Goal: Information Seeking & Learning: Learn about a topic

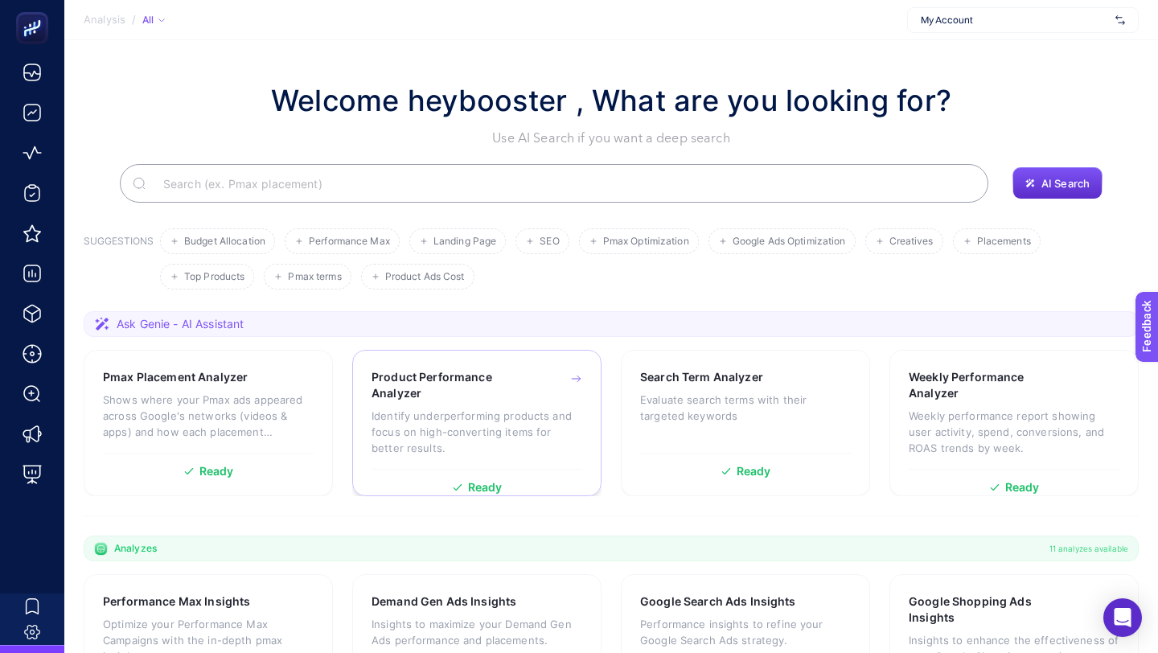
scroll to position [418, 0]
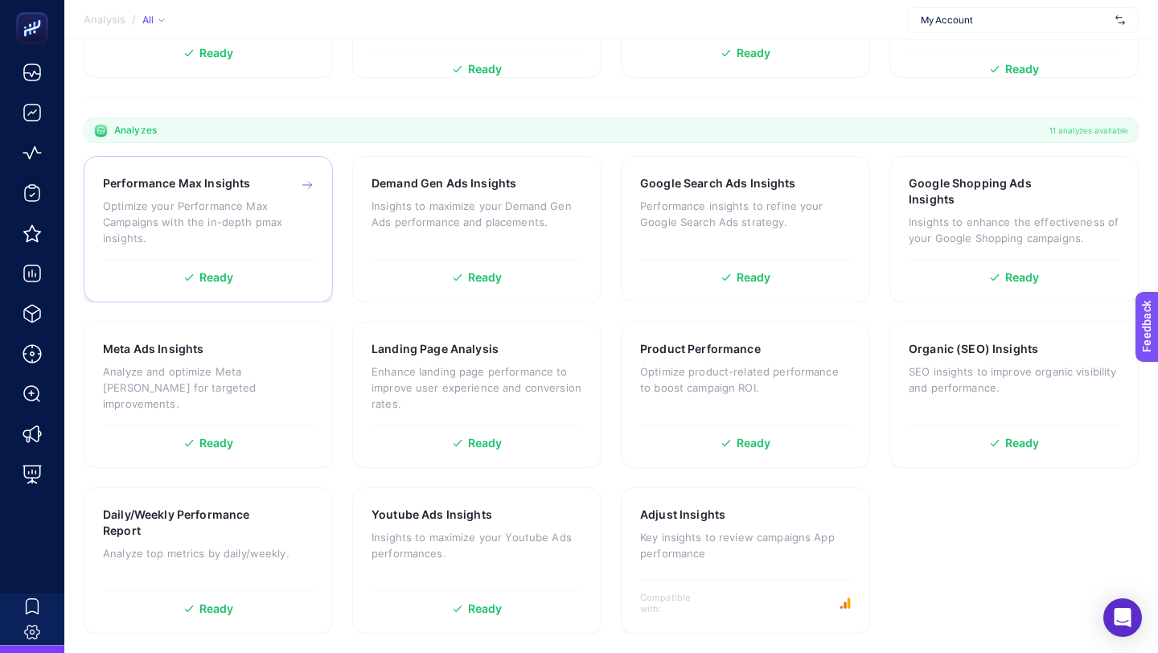
click at [267, 210] on p "Optimize your Performance Max Campaigns with the in-depth pmax insights." at bounding box center [208, 222] width 211 height 48
click at [509, 212] on p "Insights to maximize your Demand Gen Ads performance and placements." at bounding box center [477, 214] width 211 height 32
click at [680, 196] on div "Google Search Ads Insights Performance insights to refine your Google Search Ad…" at bounding box center [745, 213] width 211 height 76
click at [968, 198] on h3 "Google Shopping Ads Insights" at bounding box center [989, 191] width 160 height 32
click at [207, 371] on p "Analyze and optimize Meta ad campaigns for targeted improvements." at bounding box center [208, 388] width 211 height 48
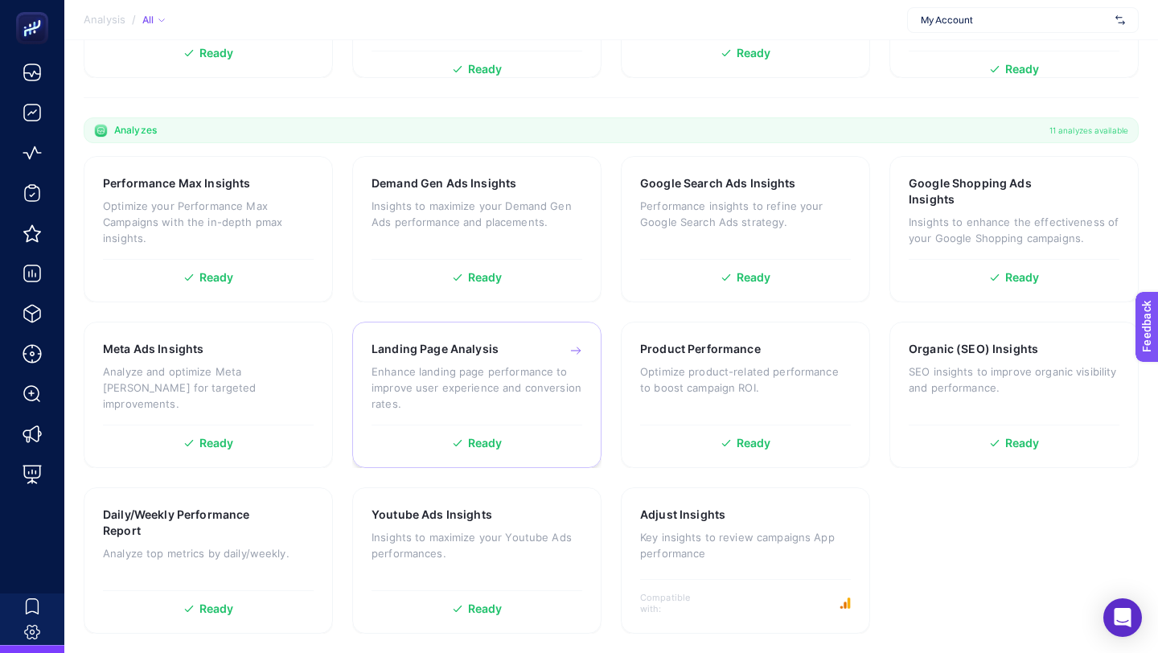
click at [488, 355] on h3 "Landing Page Analysis" at bounding box center [435, 349] width 127 height 16
click at [699, 369] on p "Optimize product-related performance to boost campaign ROI." at bounding box center [745, 380] width 211 height 32
click at [934, 339] on div "Organic (SEO) Insights SEO insights to improve organic visibility and performan…" at bounding box center [1013, 395] width 249 height 146
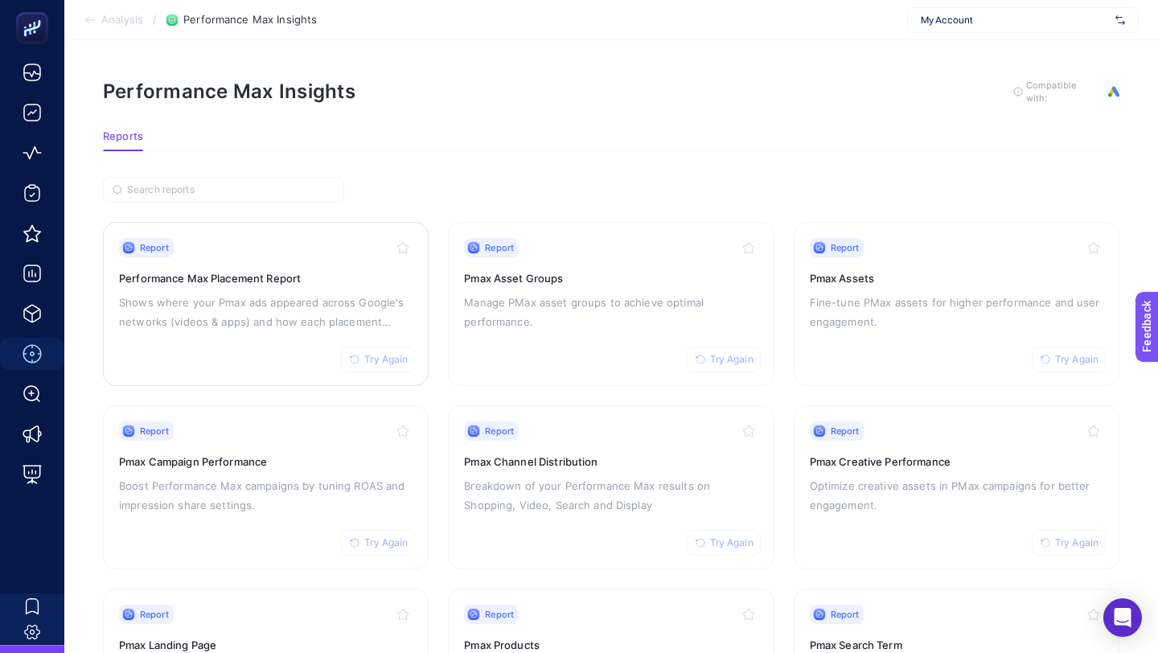
scroll to position [136, 0]
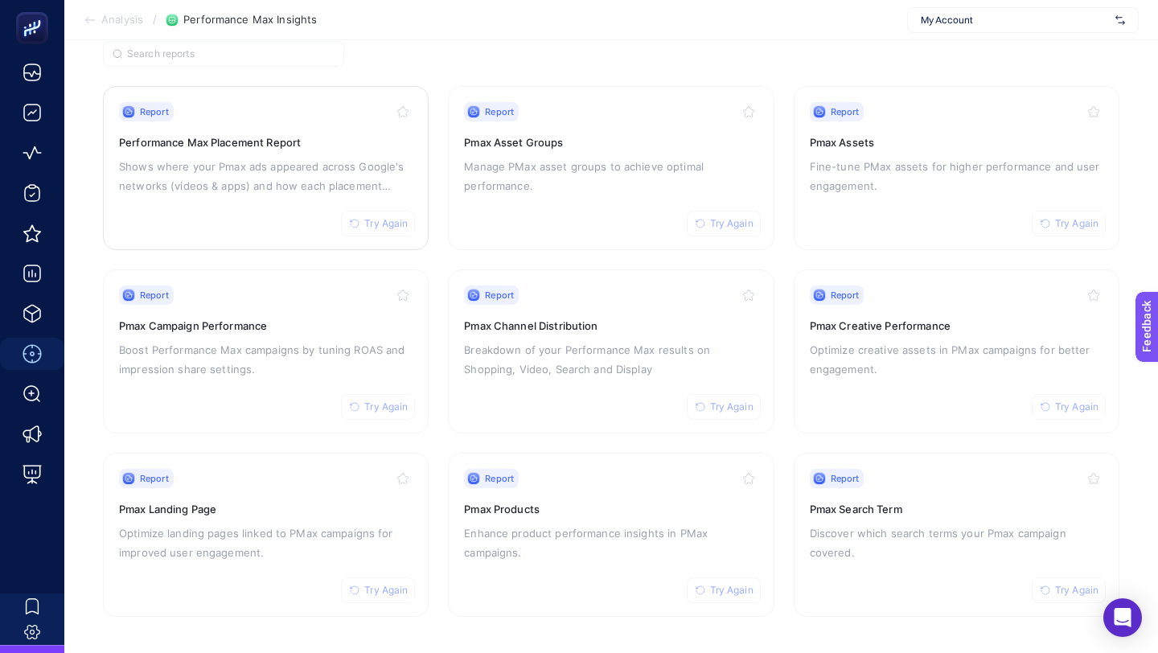
click at [380, 222] on span "Try Again" at bounding box center [385, 223] width 43 height 13
click at [382, 404] on span "Try Again" at bounding box center [385, 407] width 43 height 13
click at [402, 585] on span "Try Again" at bounding box center [385, 590] width 43 height 13
click at [725, 589] on span "Try Again" at bounding box center [731, 590] width 43 height 13
click at [737, 401] on span "Try Again" at bounding box center [731, 407] width 43 height 13
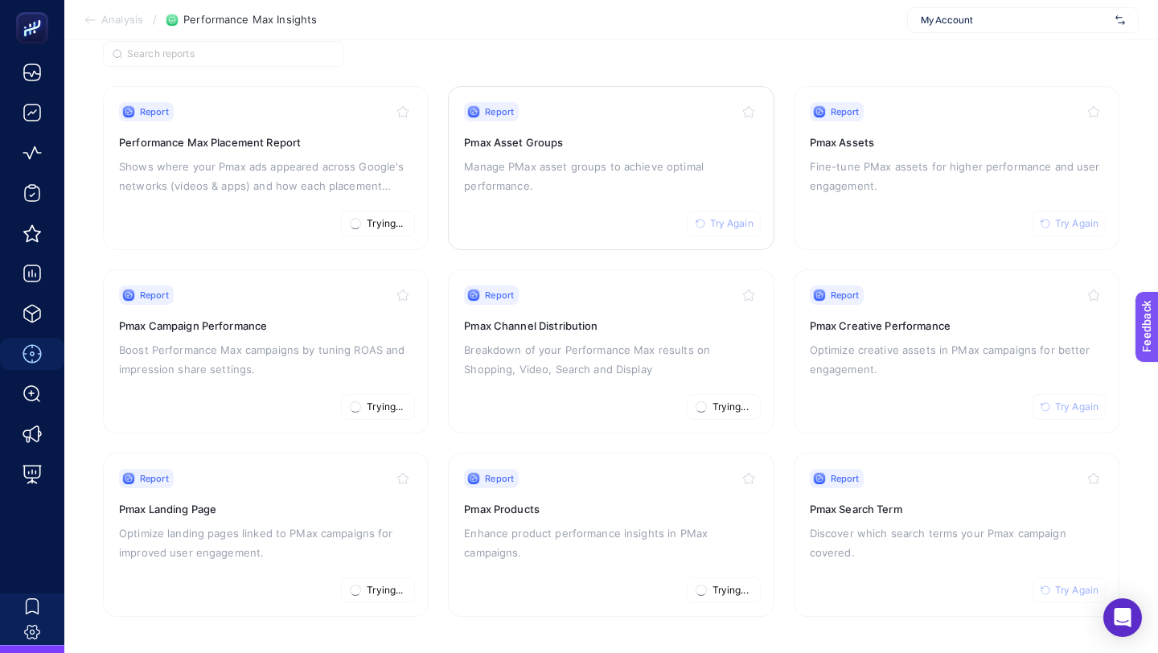
click at [737, 217] on span "Try Again" at bounding box center [731, 223] width 43 height 13
click at [1048, 219] on icon "button" at bounding box center [1046, 224] width 10 height 10
click at [1078, 406] on span "Try Again" at bounding box center [1076, 407] width 43 height 13
click at [1062, 589] on span "Try Again" at bounding box center [1076, 590] width 43 height 13
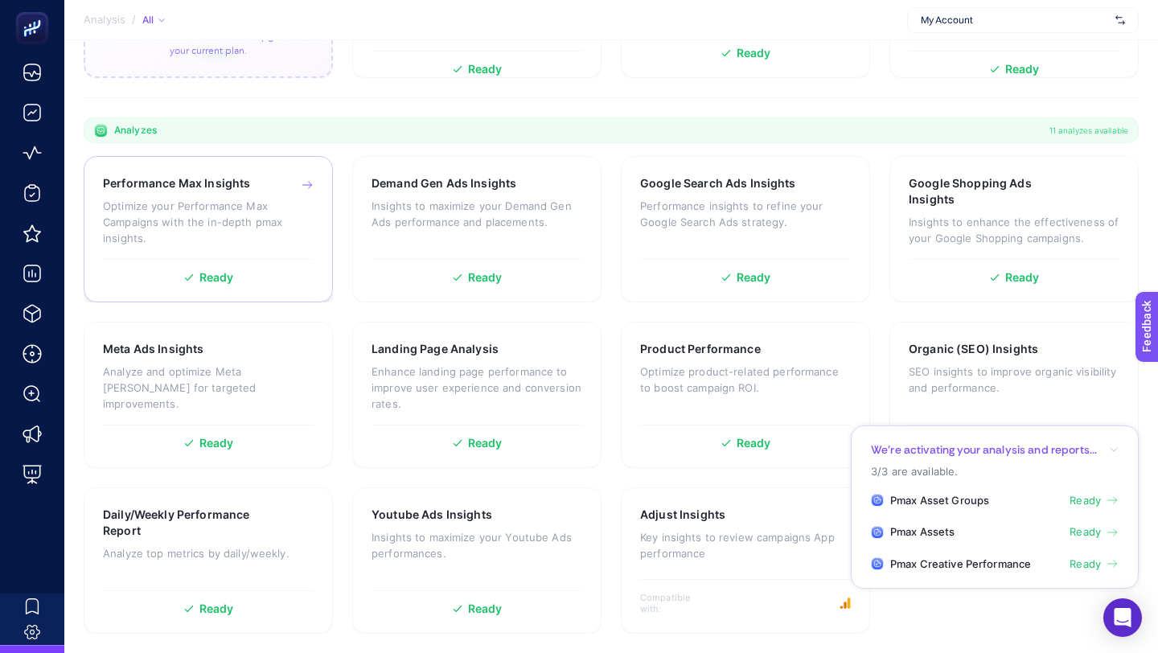
click at [269, 222] on p "Optimize your Performance Max Campaigns with the in-depth pmax insights." at bounding box center [208, 222] width 211 height 48
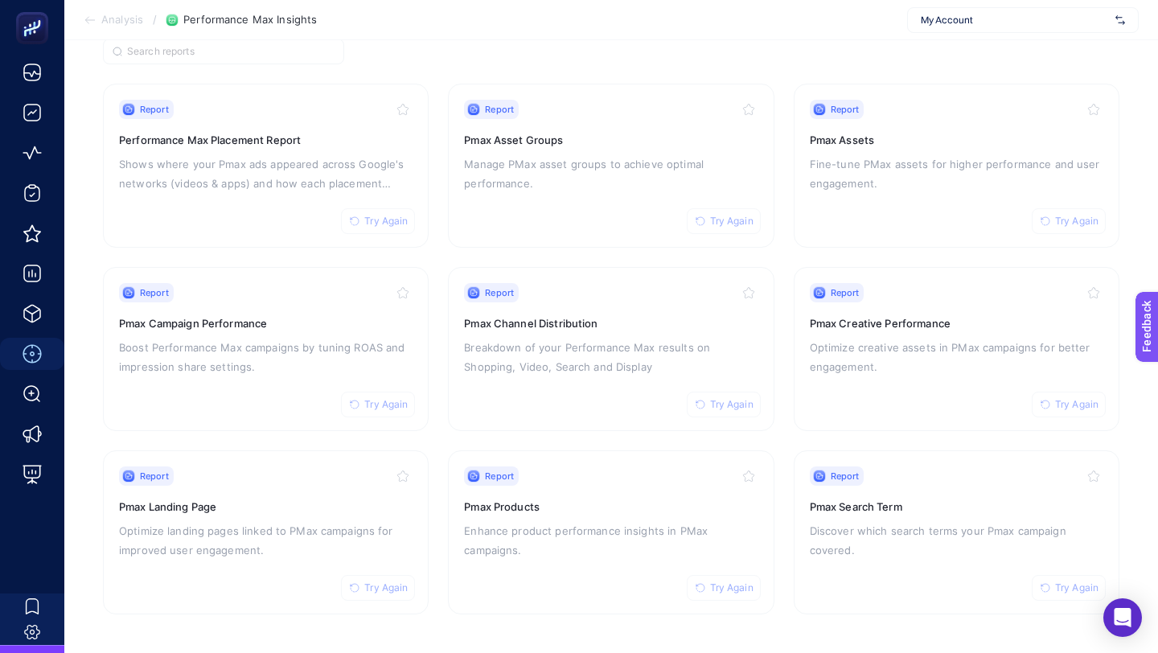
scroll to position [136, 0]
click at [391, 226] on span "Try Again" at bounding box center [385, 223] width 43 height 13
click at [724, 218] on span "Try Again" at bounding box center [731, 223] width 43 height 13
click at [721, 401] on span "Try Again" at bounding box center [731, 407] width 43 height 13
click at [400, 401] on span "Try Again" at bounding box center [385, 407] width 43 height 13
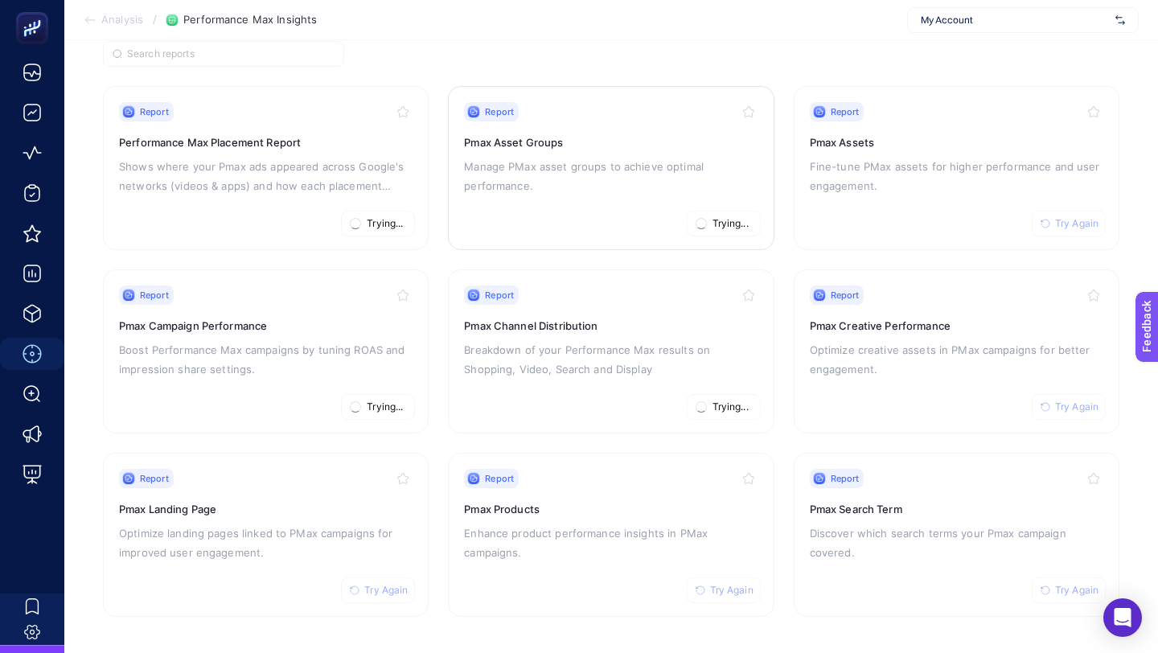
click at [724, 224] on span "Trying..." at bounding box center [731, 223] width 36 height 13
click at [1079, 225] on span "Try Again" at bounding box center [1076, 223] width 43 height 13
click at [1068, 221] on span "Try Again" at bounding box center [1076, 223] width 43 height 13
click at [1070, 404] on span "Try Again" at bounding box center [1076, 407] width 43 height 13
click at [1071, 585] on span "Try Again" at bounding box center [1076, 590] width 43 height 13
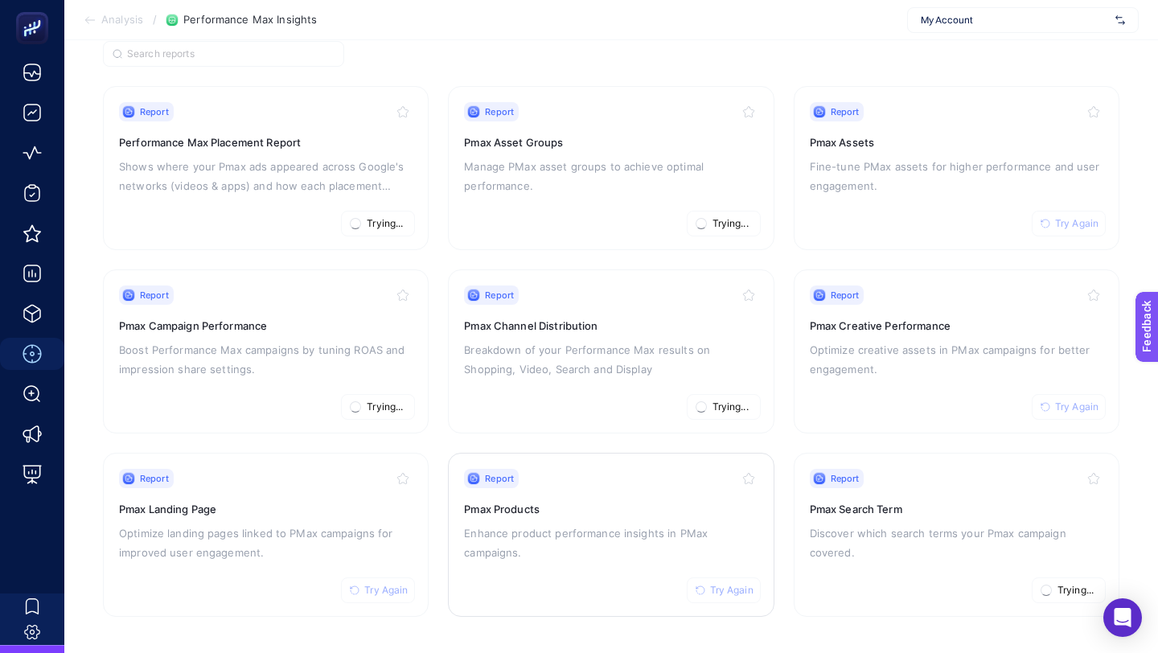
click at [718, 585] on span "Try Again" at bounding box center [731, 590] width 43 height 13
click at [376, 584] on span "Try Again" at bounding box center [385, 590] width 43 height 13
click at [88, 21] on icon at bounding box center [90, 20] width 13 height 13
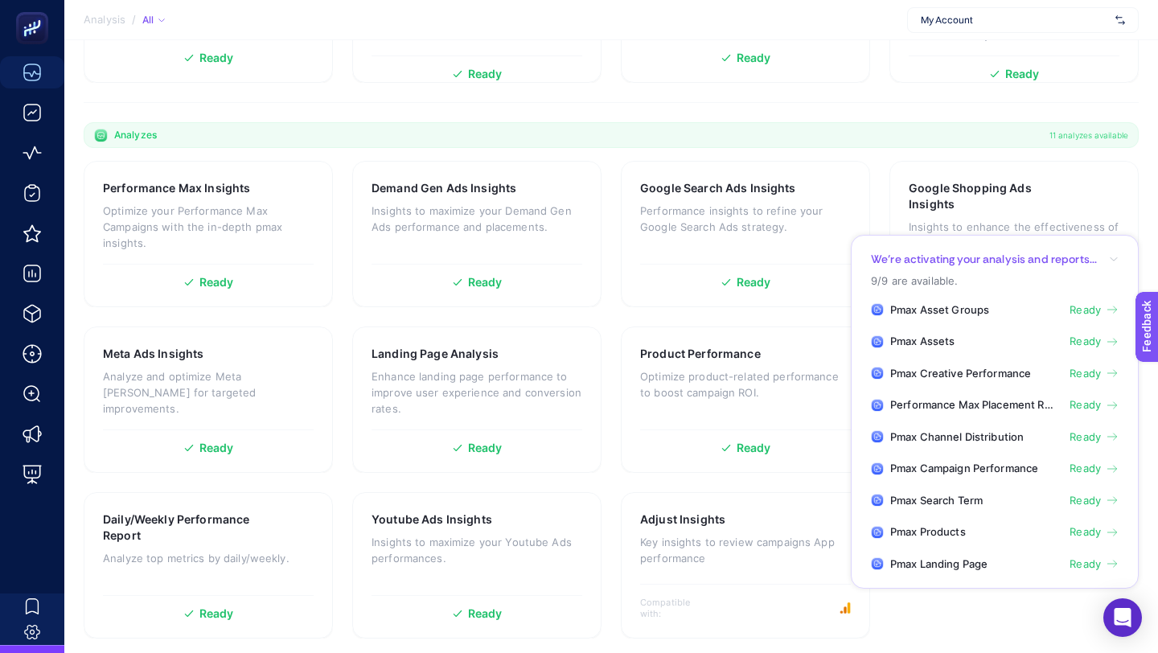
scroll to position [418, 0]
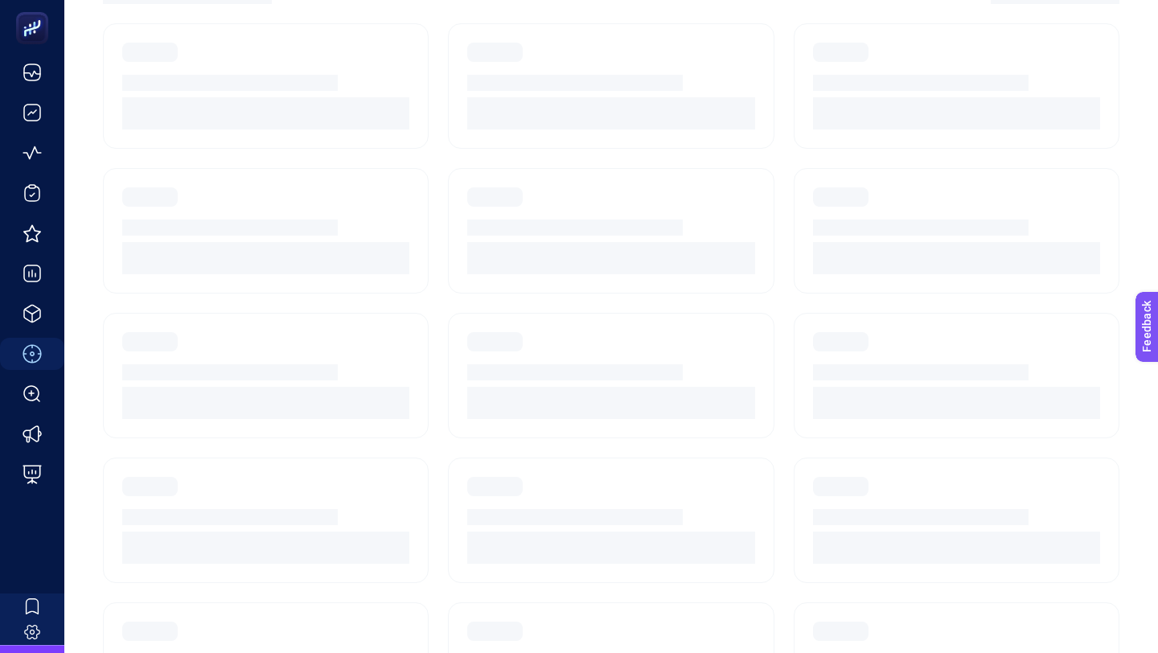
scroll to position [136, 0]
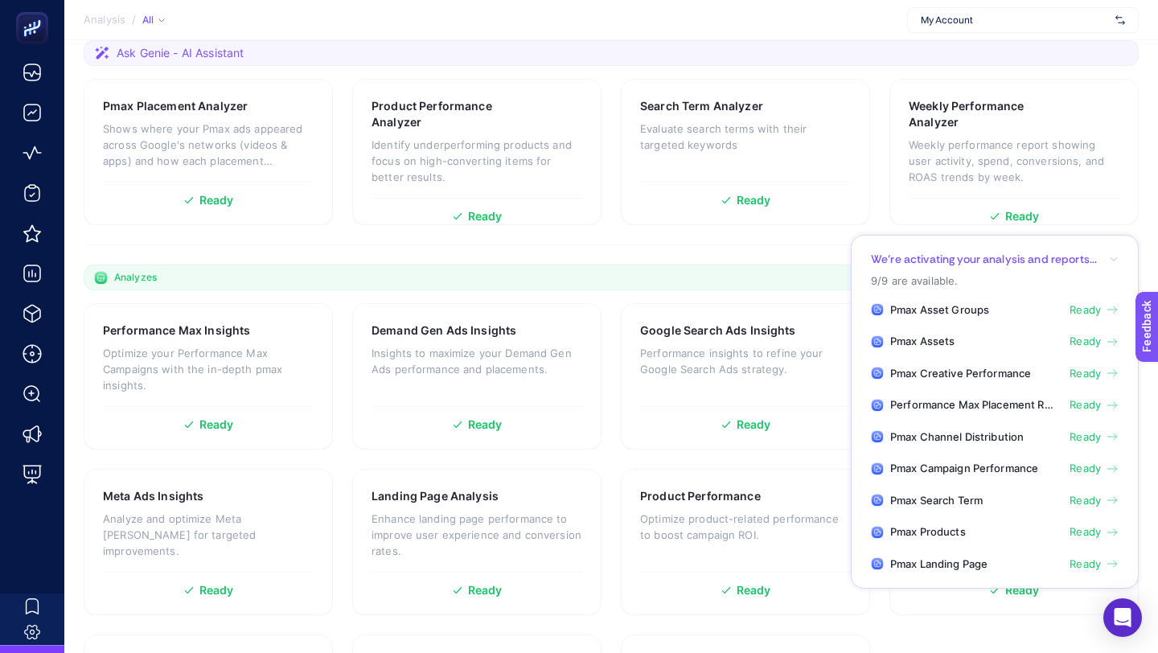
scroll to position [418, 0]
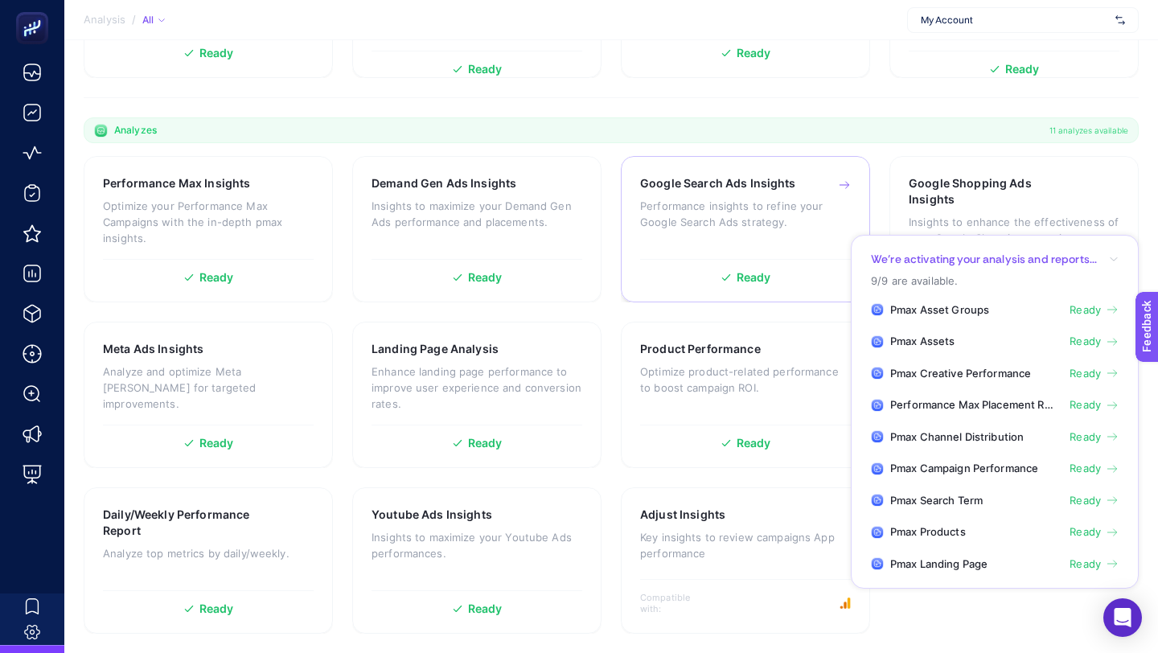
click at [734, 204] on p "Performance insights to refine your Google Search Ads strategy." at bounding box center [745, 214] width 211 height 32
click at [726, 343] on h3 "Product Performance" at bounding box center [700, 349] width 121 height 16
click at [688, 524] on div "Adjust Insights Key insights to review campaigns App performance" at bounding box center [745, 542] width 211 height 70
click at [493, 503] on div "Youtube Ads Insights Insights to maximize your Youtube Ads performances. Ready" at bounding box center [476, 560] width 249 height 146
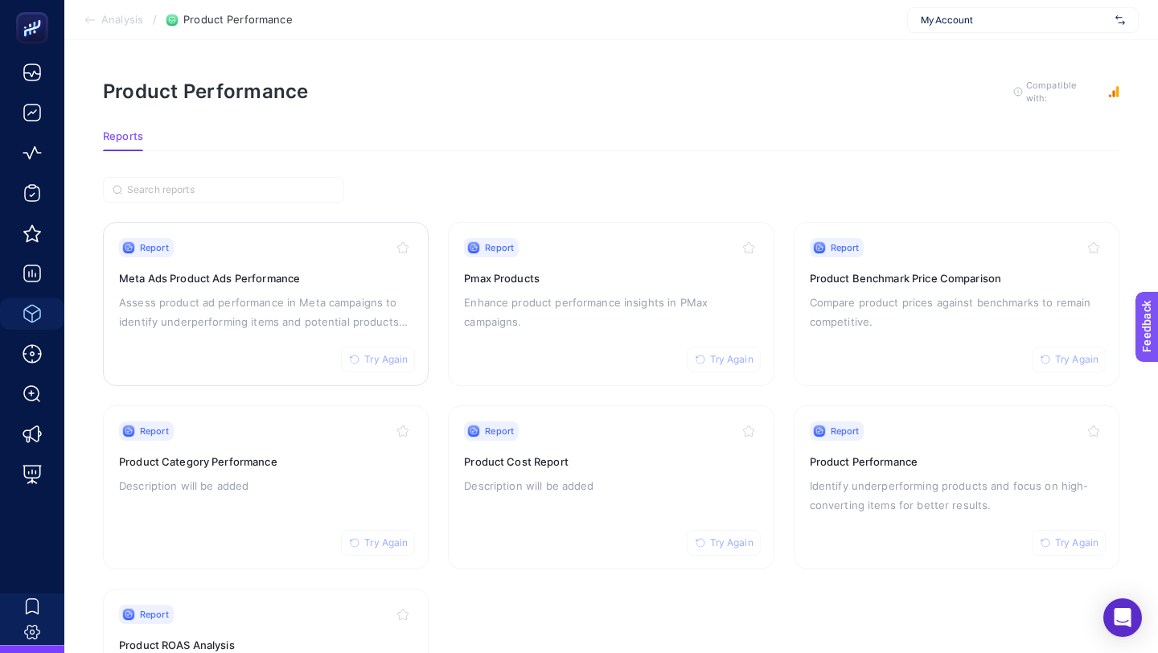
click at [380, 359] on span "Try Again" at bounding box center [385, 359] width 43 height 13
click at [378, 542] on span "Try Again" at bounding box center [385, 542] width 43 height 13
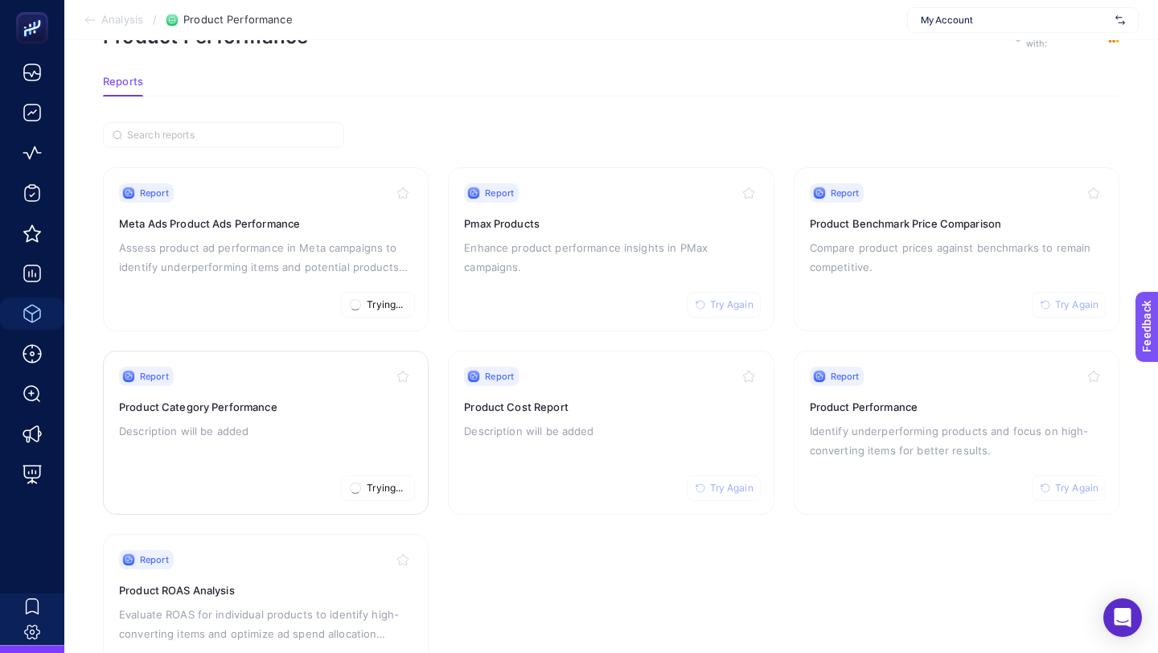
scroll to position [136, 0]
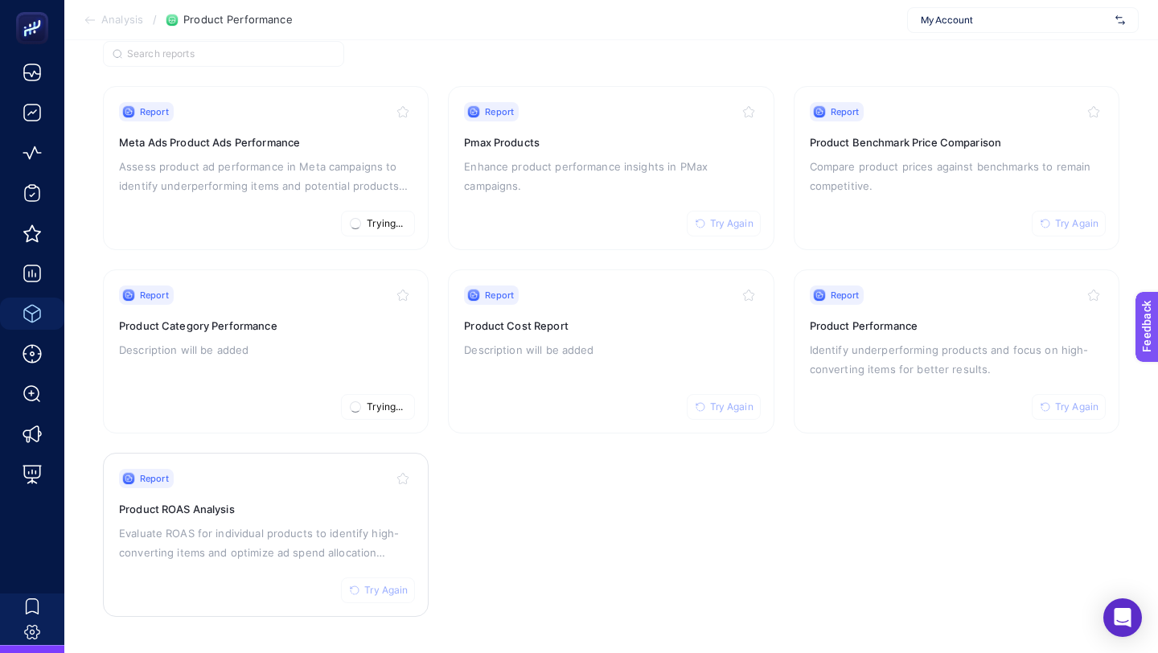
click at [376, 581] on button "Try Again" at bounding box center [378, 590] width 74 height 26
click at [720, 406] on span "Try Again" at bounding box center [731, 407] width 43 height 13
click at [729, 217] on span "Try Again" at bounding box center [731, 223] width 43 height 13
click at [1070, 218] on span "Try Again" at bounding box center [1076, 223] width 43 height 13
click at [1082, 401] on span "Try Again" at bounding box center [1076, 407] width 43 height 13
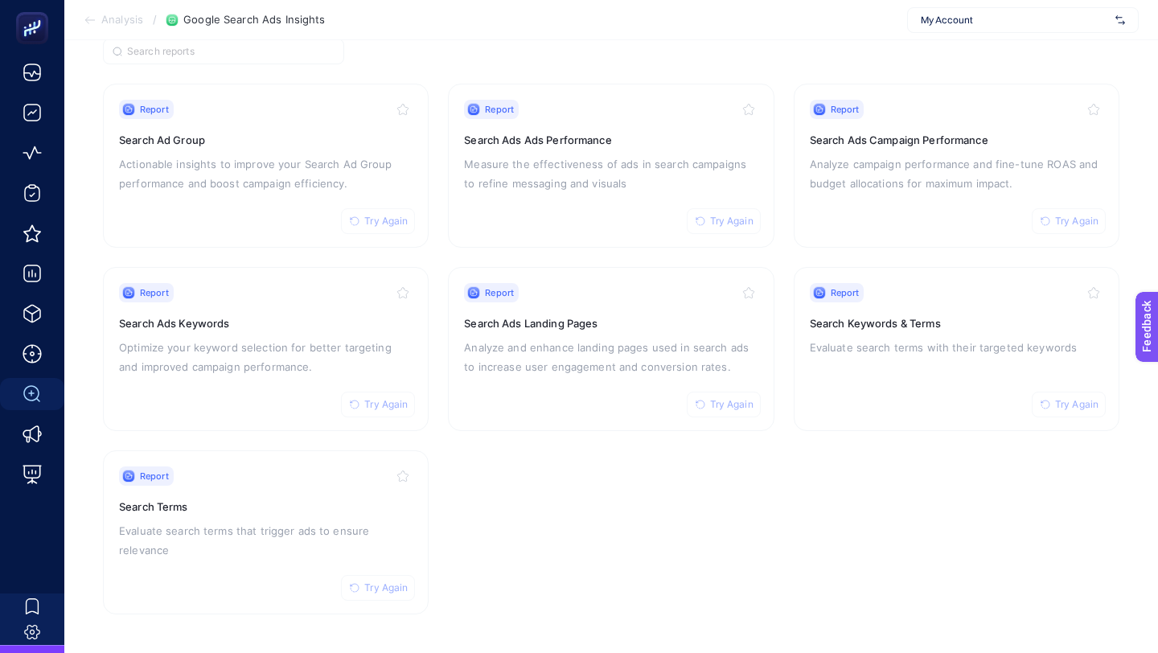
scroll to position [136, 0]
click at [390, 222] on span "Try Again" at bounding box center [385, 223] width 43 height 13
click at [384, 404] on span "Try Again" at bounding box center [385, 407] width 43 height 13
click at [384, 587] on span "Try Again" at bounding box center [385, 590] width 43 height 13
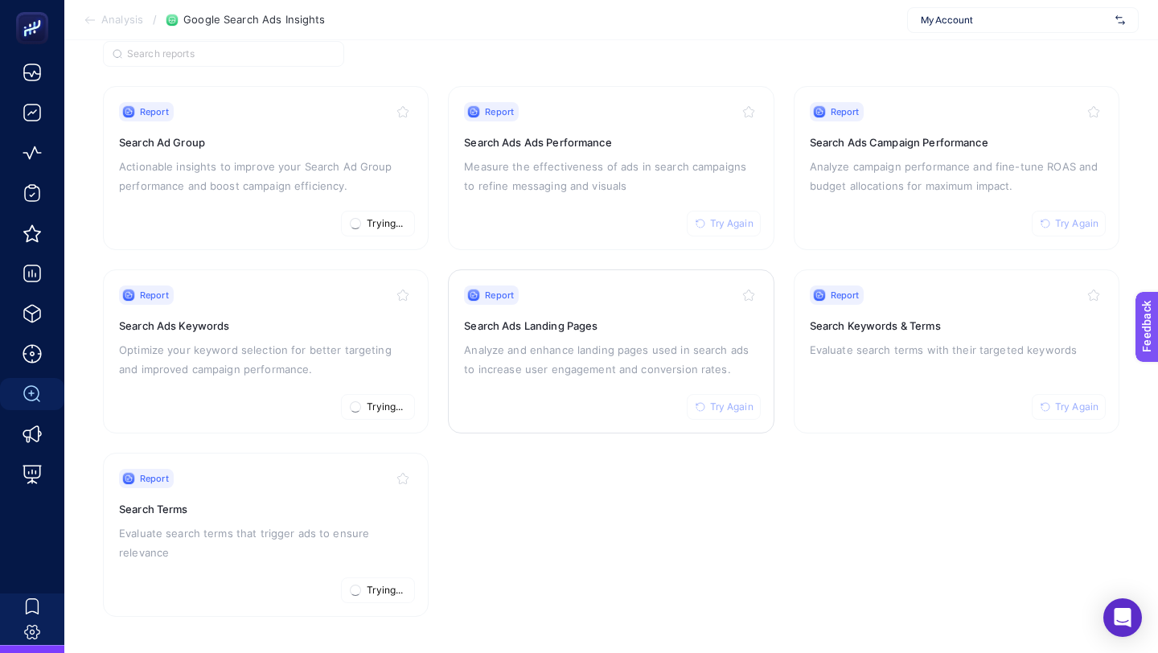
click at [741, 402] on span "Try Again" at bounding box center [731, 407] width 43 height 13
click at [728, 225] on span "Try Again" at bounding box center [731, 223] width 43 height 13
click at [1065, 404] on span "Try Again" at bounding box center [1076, 407] width 43 height 13
click at [1071, 218] on span "Try Again" at bounding box center [1076, 223] width 43 height 13
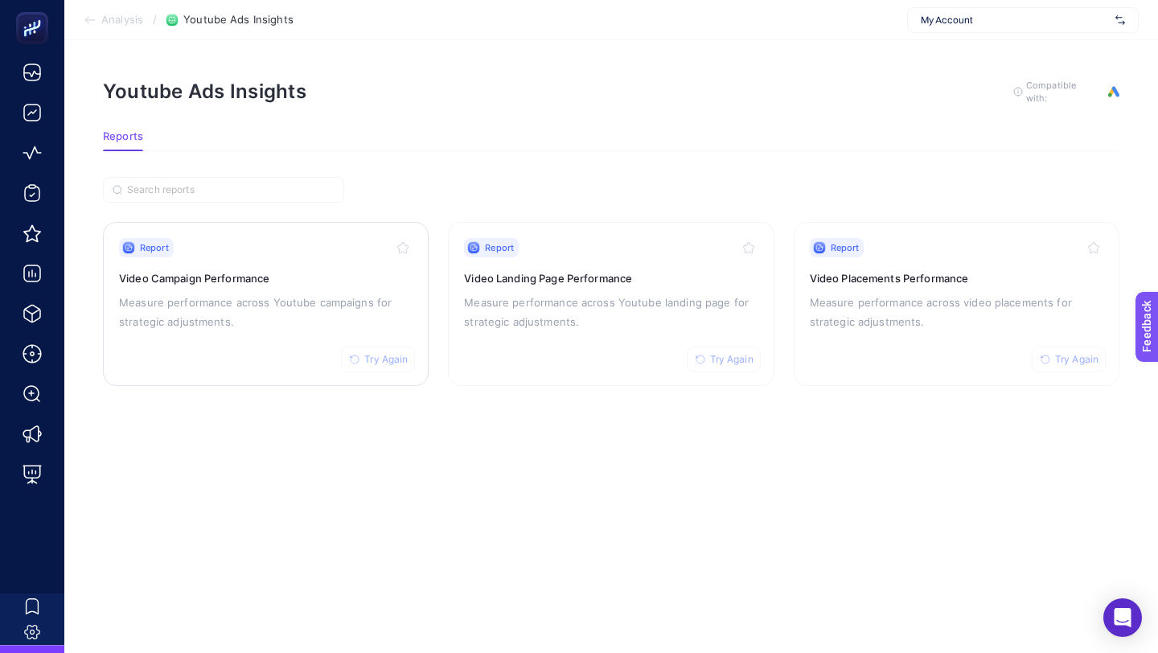
click at [392, 359] on span "Try Again" at bounding box center [385, 359] width 43 height 13
click at [712, 359] on span "Try Again" at bounding box center [731, 359] width 43 height 13
click at [1083, 364] on button "Try Again" at bounding box center [1069, 360] width 74 height 26
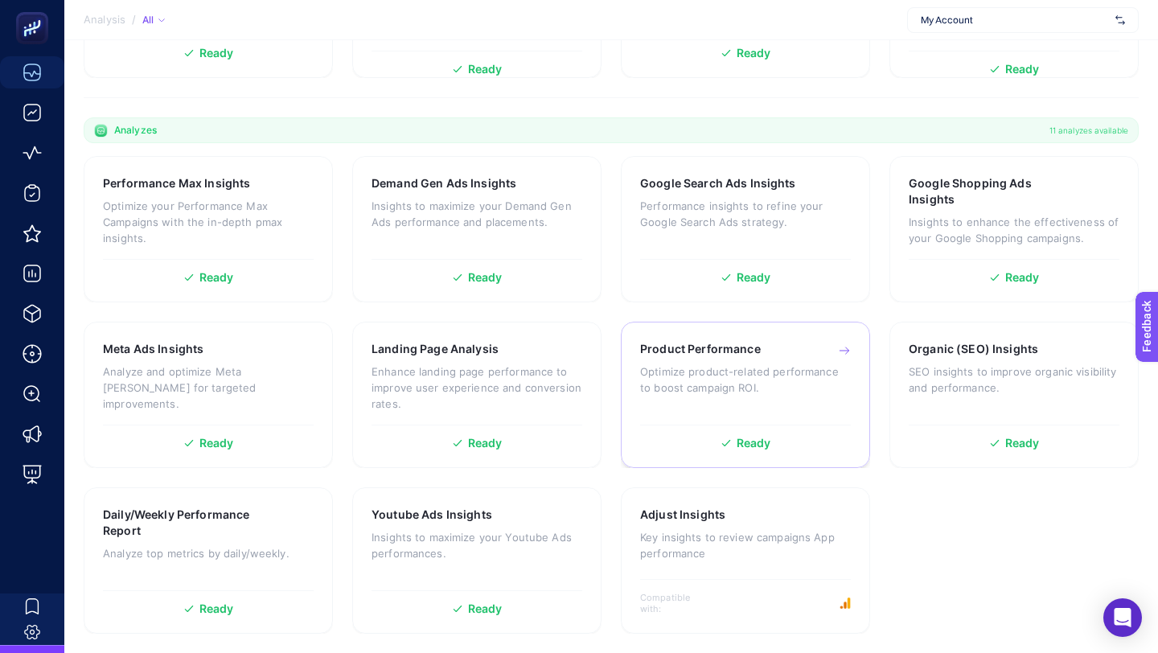
click at [733, 364] on p "Optimize product-related performance to boost campaign ROI." at bounding box center [745, 380] width 211 height 32
click at [759, 529] on p "Key insights to review campaigns App performance" at bounding box center [745, 545] width 211 height 32
click at [708, 220] on p "Performance insights to refine your Google Search Ads strategy." at bounding box center [745, 214] width 211 height 32
click at [191, 387] on p "Analyze and optimize Meta ad campaigns for targeted improvements." at bounding box center [208, 388] width 211 height 48
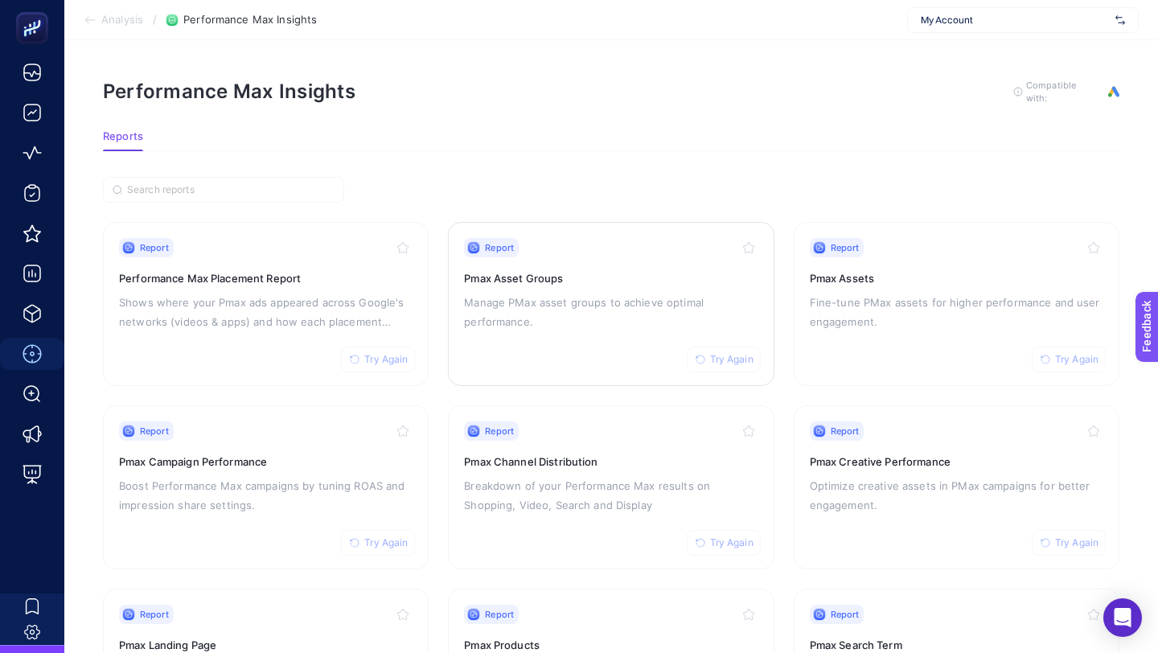
scroll to position [136, 0]
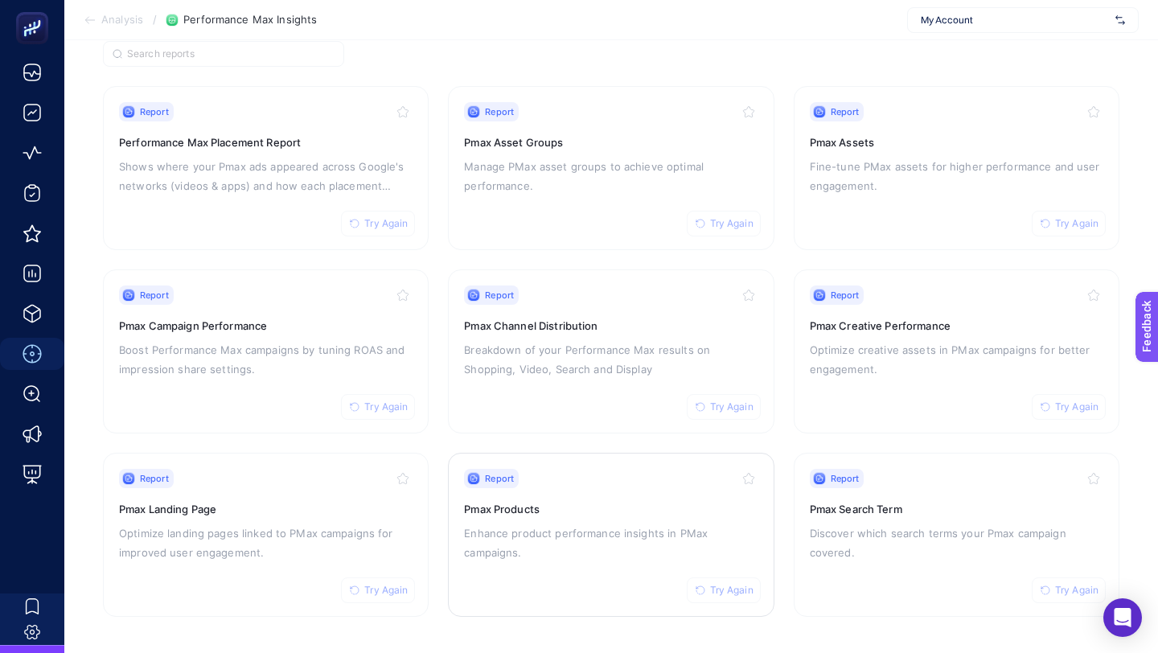
click at [720, 585] on span "Try Again" at bounding box center [731, 590] width 43 height 13
click at [392, 408] on span "Try Again" at bounding box center [385, 407] width 43 height 13
click at [392, 578] on button "Try Again" at bounding box center [378, 590] width 74 height 26
click at [721, 577] on button "Try Again" at bounding box center [724, 590] width 74 height 26
click at [1073, 584] on span "Try Again" at bounding box center [1076, 590] width 43 height 13
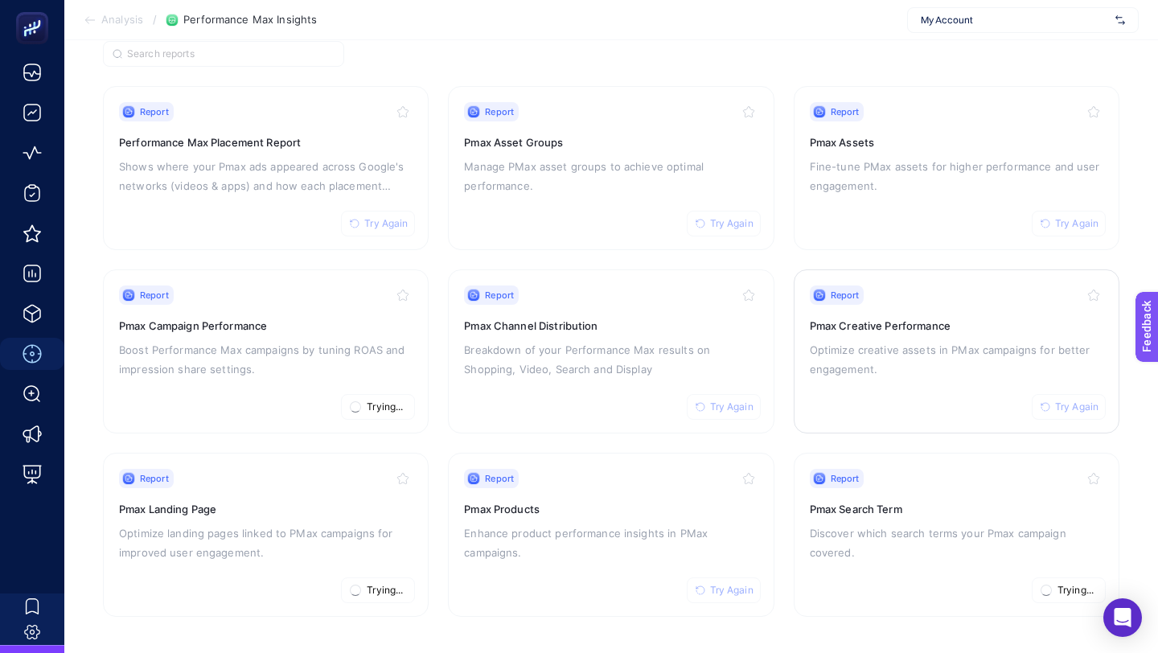
click at [1067, 402] on span "Try Again" at bounding box center [1076, 407] width 43 height 13
click at [723, 409] on span "Try Again" at bounding box center [731, 407] width 43 height 13
click at [727, 226] on span "Try Again" at bounding box center [731, 223] width 43 height 13
click at [1083, 225] on span "Try Again" at bounding box center [1076, 223] width 43 height 13
click at [379, 218] on span "Try Again" at bounding box center [385, 223] width 43 height 13
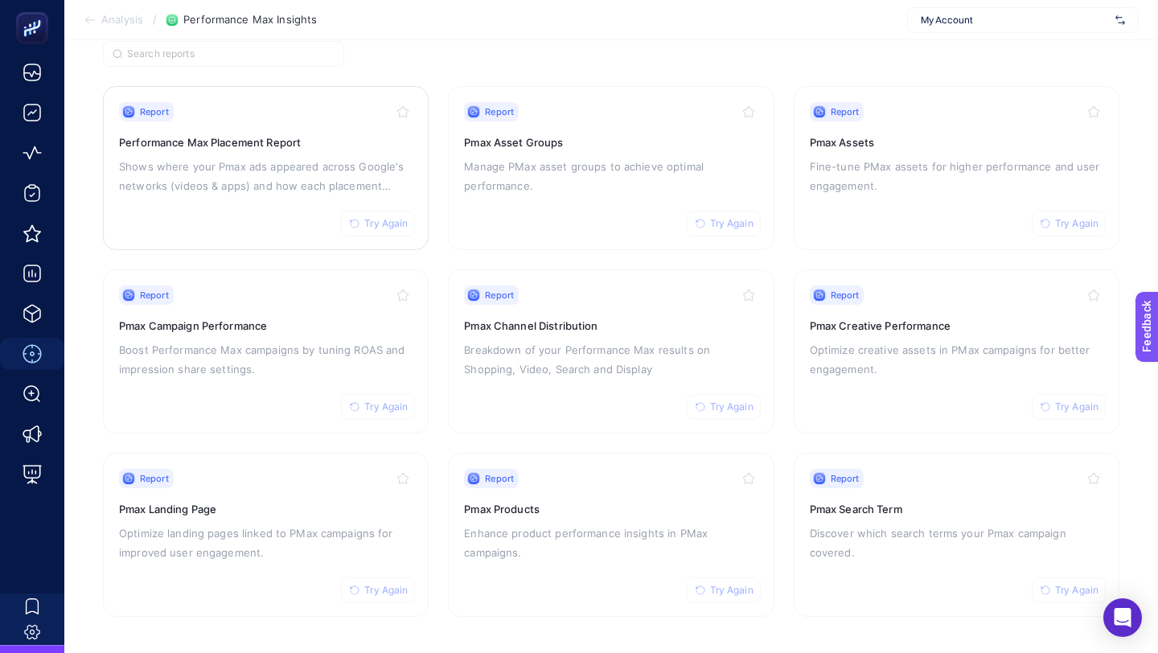
click at [372, 220] on span "Try Again" at bounding box center [385, 223] width 43 height 13
click at [373, 401] on span "Try Again" at bounding box center [385, 407] width 43 height 13
click at [390, 585] on span "Try Again" at bounding box center [385, 590] width 43 height 13
click at [737, 590] on span "Try Again" at bounding box center [731, 590] width 43 height 13
click at [732, 394] on button "Try Again" at bounding box center [724, 407] width 74 height 26
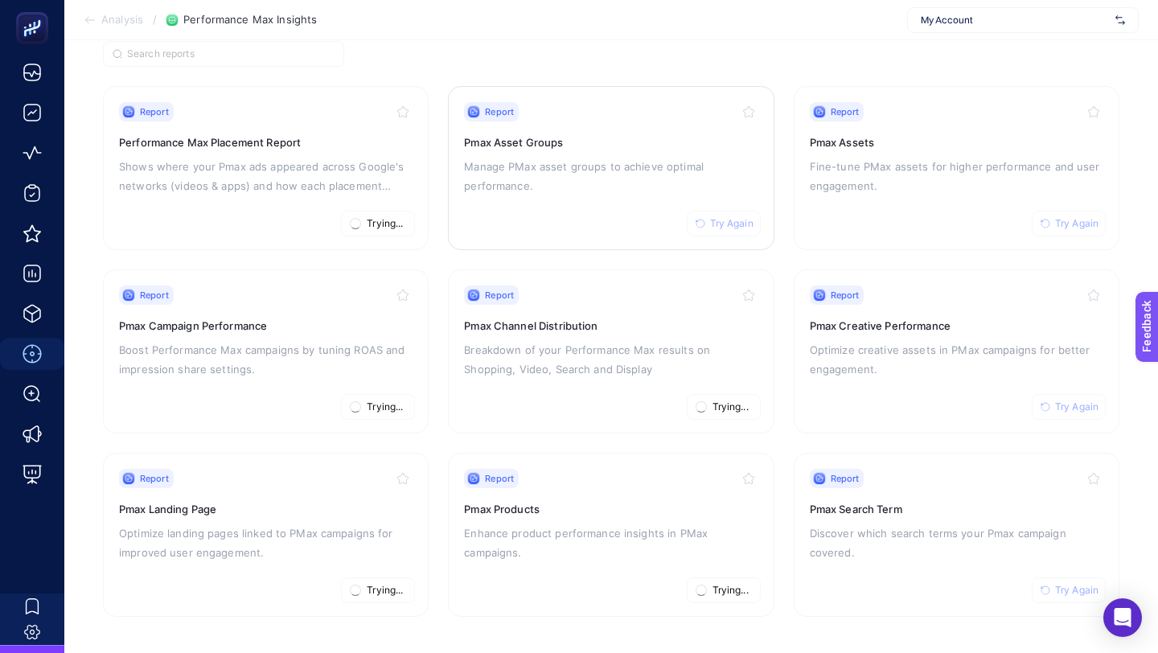
click at [736, 222] on span "Try Again" at bounding box center [731, 223] width 43 height 13
click at [1063, 217] on span "Try Again" at bounding box center [1076, 223] width 43 height 13
click at [1075, 394] on button "Try Again" at bounding box center [1069, 407] width 74 height 26
click at [1063, 584] on span "Try Again" at bounding box center [1076, 590] width 43 height 13
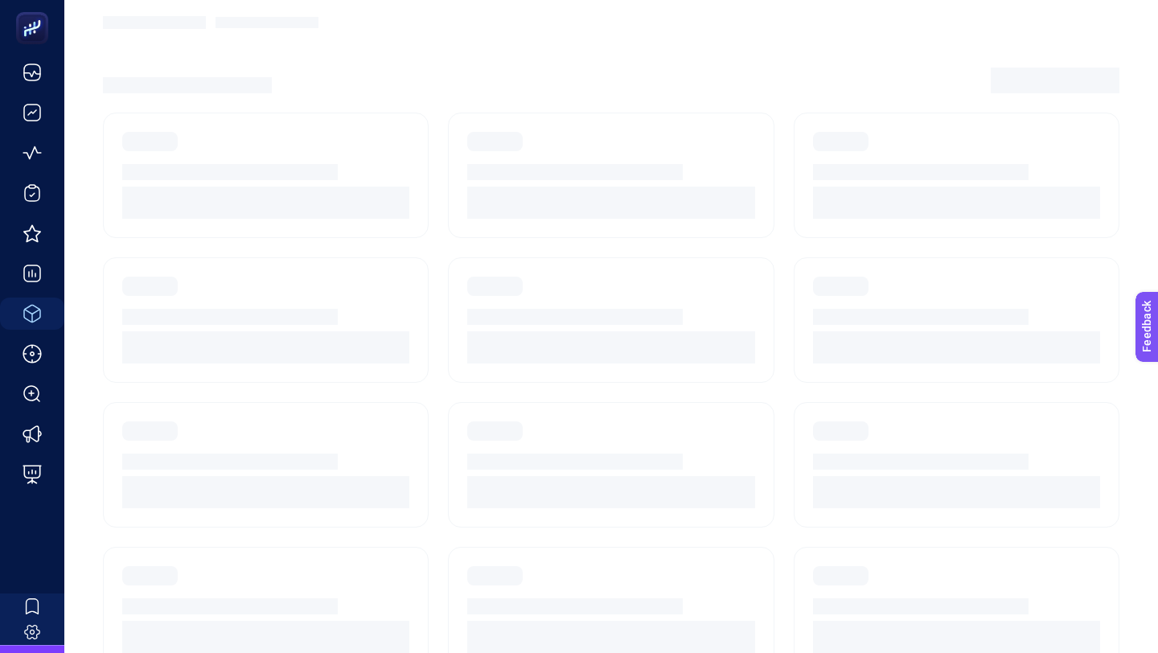
scroll to position [100, 0]
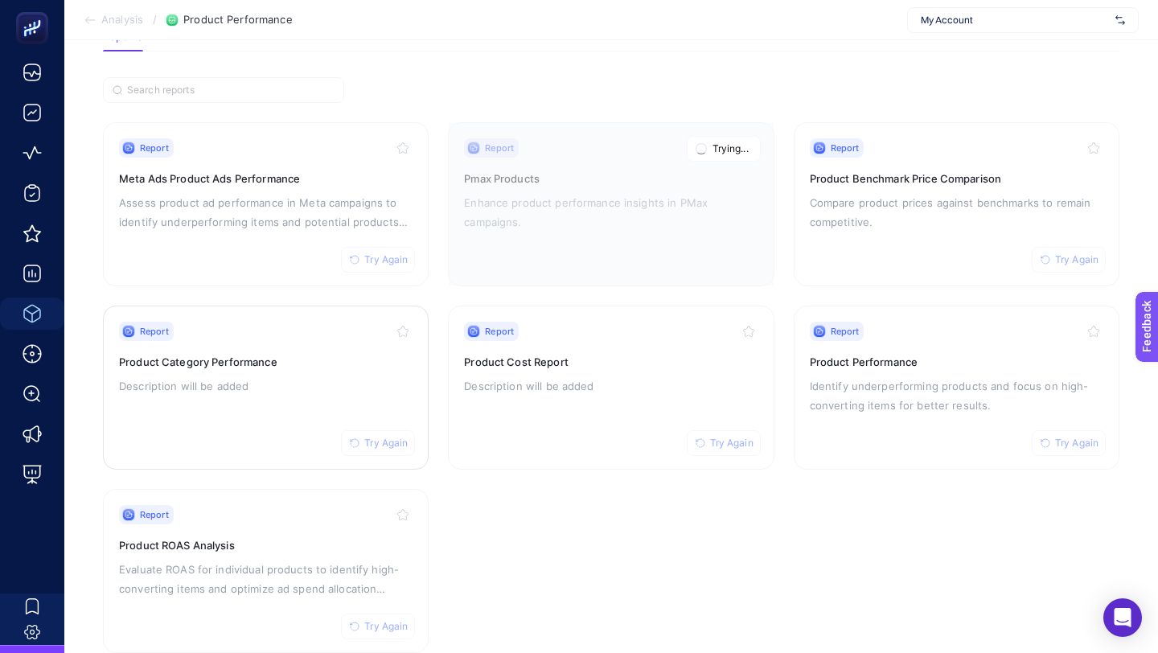
click at [391, 446] on span "Try Again" at bounding box center [385, 443] width 43 height 13
click at [397, 622] on span "Try Again" at bounding box center [385, 626] width 43 height 13
click at [736, 437] on span "Try Again" at bounding box center [731, 443] width 43 height 13
click at [381, 255] on span "Try Again" at bounding box center [385, 259] width 43 height 13
click at [1078, 439] on span "Try Again" at bounding box center [1076, 443] width 43 height 13
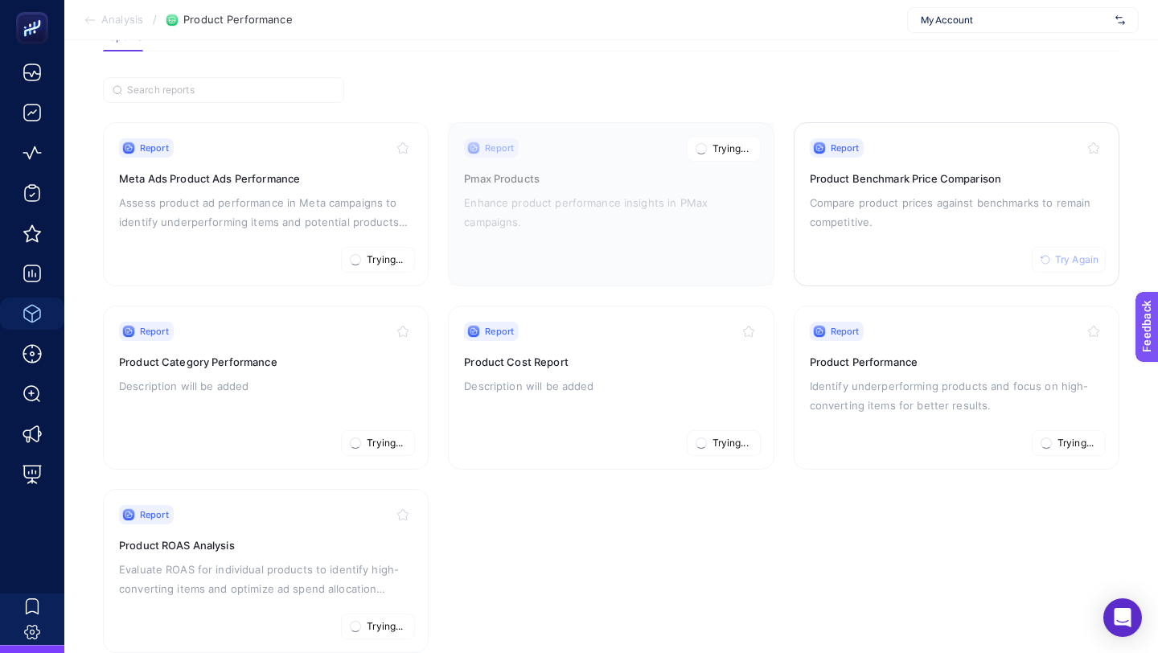
click at [1062, 261] on span "Try Again" at bounding box center [1076, 259] width 43 height 13
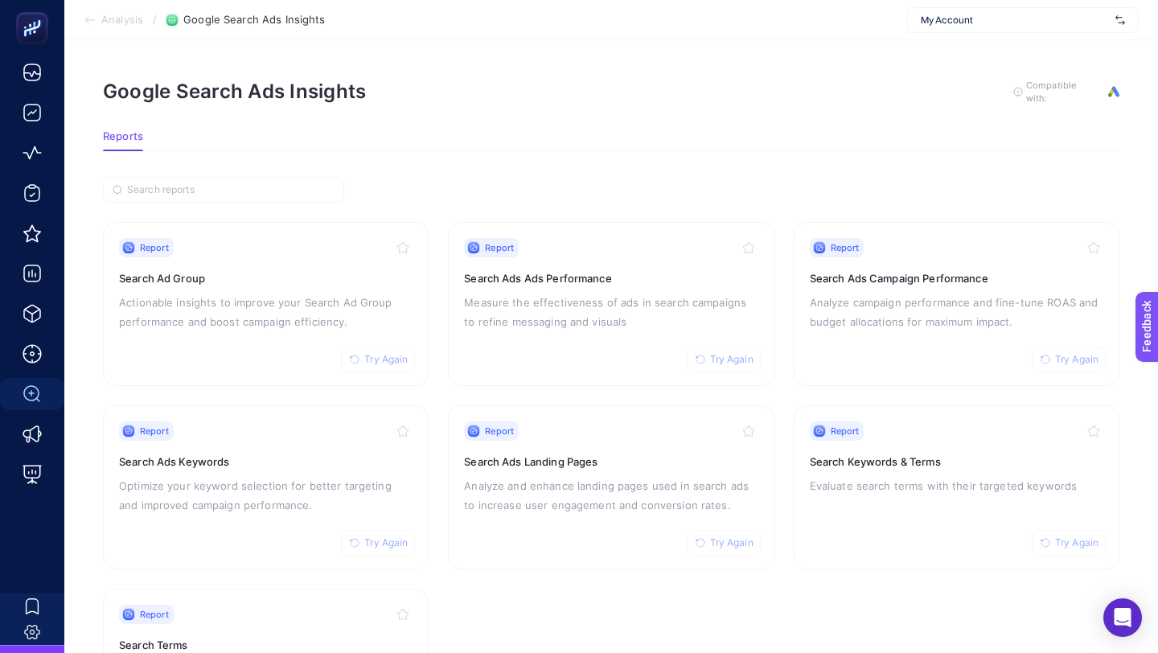
scroll to position [136, 0]
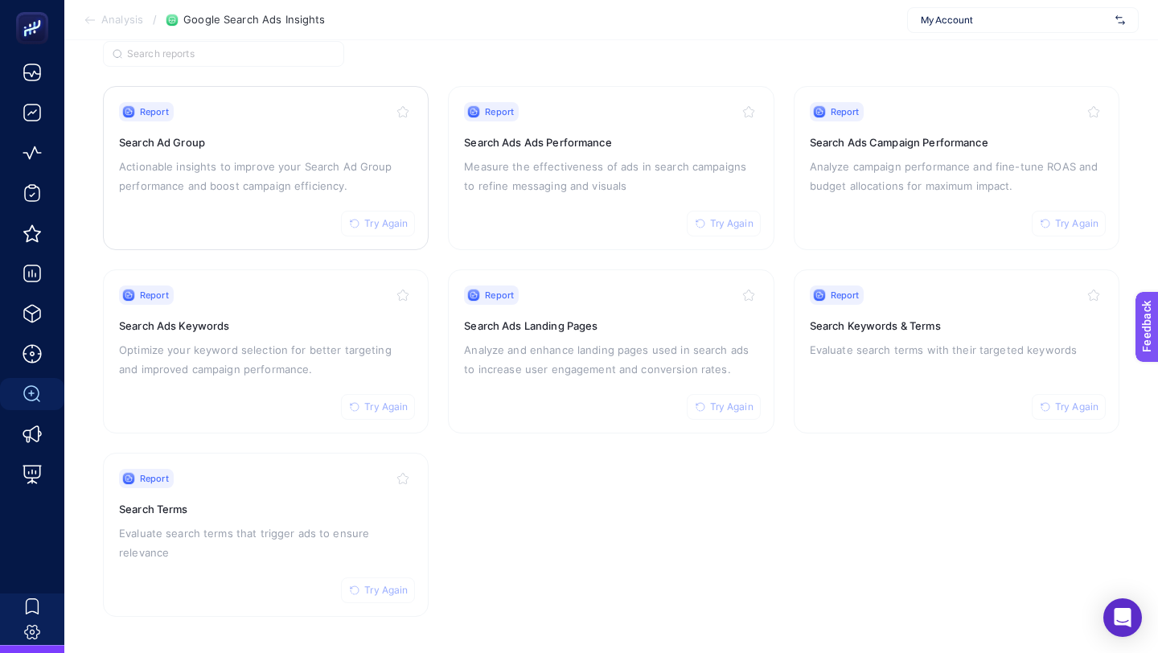
click at [383, 218] on span "Try Again" at bounding box center [385, 223] width 43 height 13
click at [386, 403] on span "Try Again" at bounding box center [385, 407] width 43 height 13
click at [391, 592] on span "Try Again" at bounding box center [385, 590] width 43 height 13
click at [730, 404] on span "Try Again" at bounding box center [731, 407] width 43 height 13
click at [737, 221] on span "Try Again" at bounding box center [731, 223] width 43 height 13
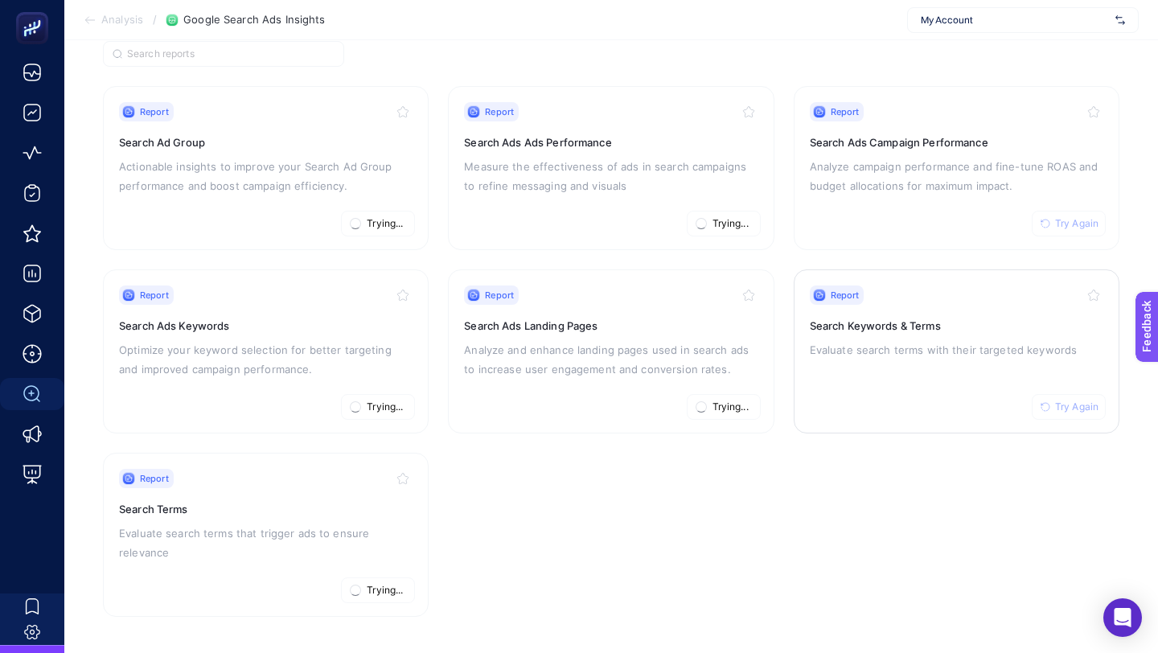
click at [1078, 407] on span "Try Again" at bounding box center [1076, 407] width 43 height 13
click at [1066, 226] on span "Try Again" at bounding box center [1076, 223] width 43 height 13
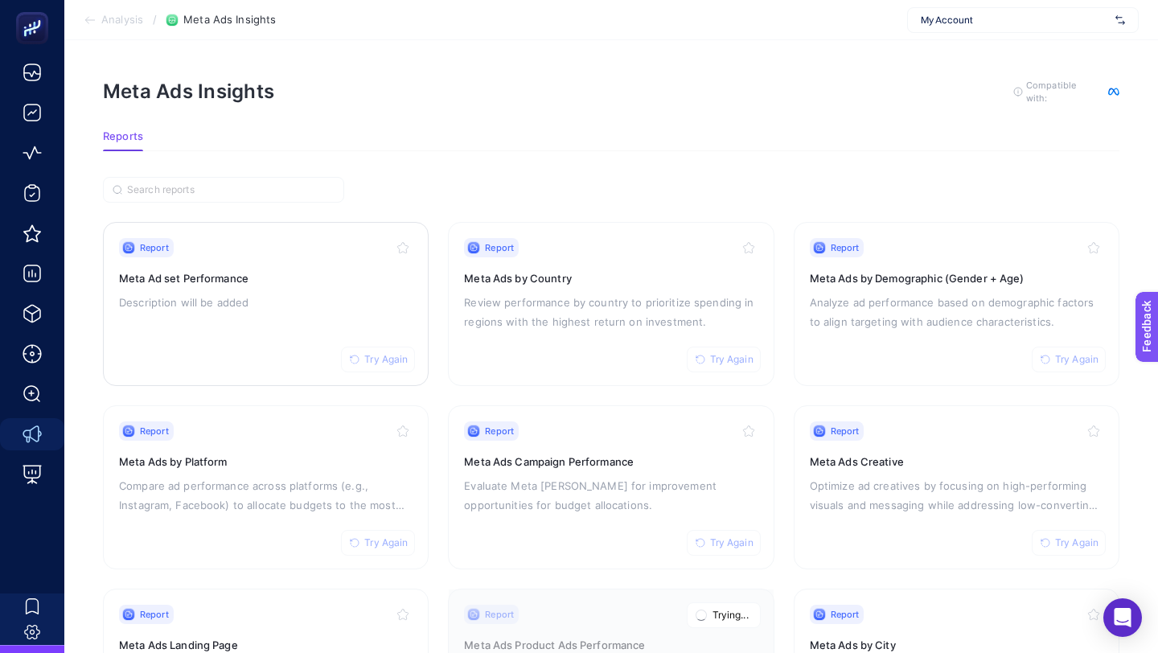
click at [396, 353] on span "Try Again" at bounding box center [385, 359] width 43 height 13
click at [725, 353] on span "Try Again" at bounding box center [731, 359] width 43 height 13
click at [1054, 355] on button "Try Again" at bounding box center [1069, 360] width 74 height 26
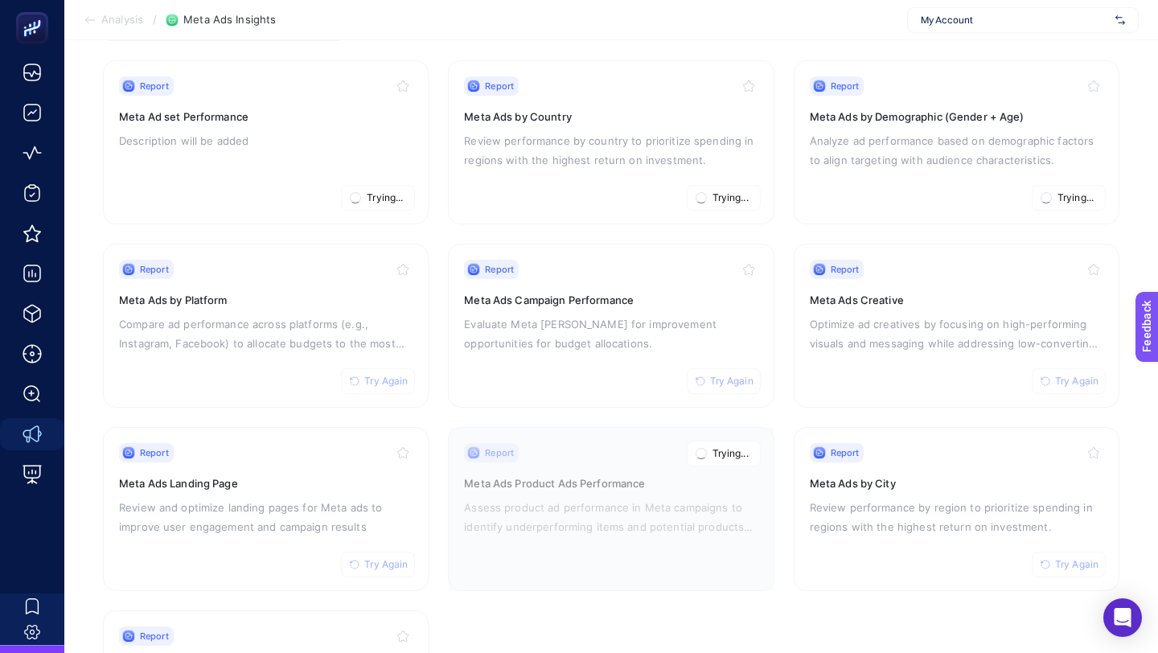
scroll to position [211, 0]
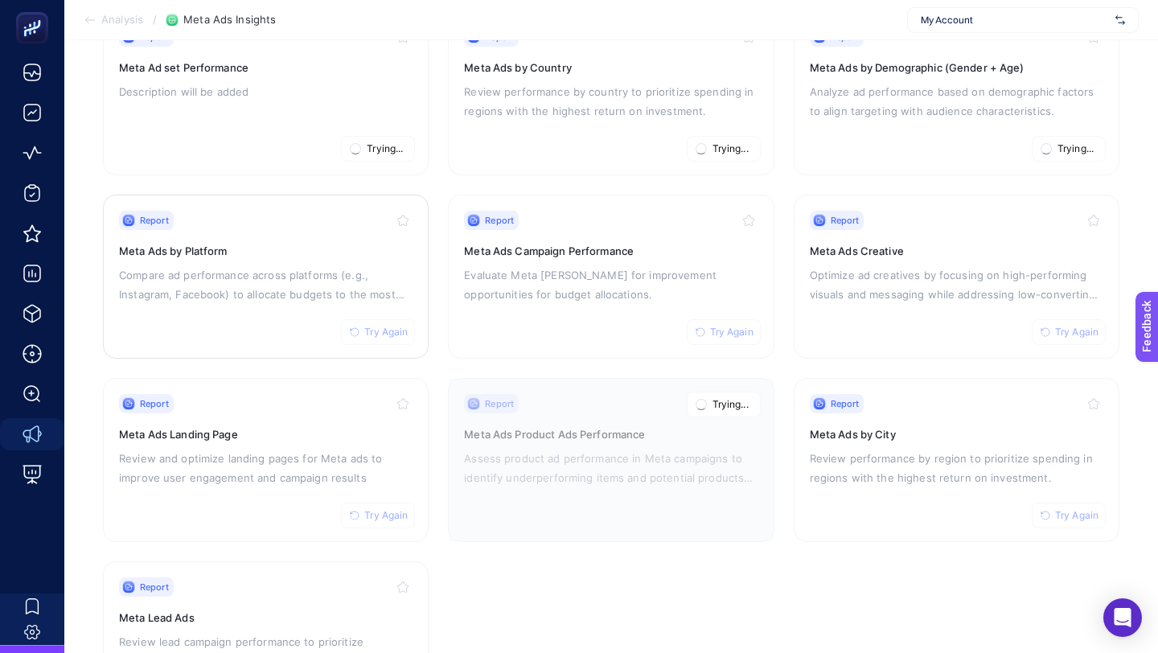
click at [380, 327] on span "Try Again" at bounding box center [385, 332] width 43 height 13
click at [380, 515] on span "Try Again" at bounding box center [385, 515] width 43 height 13
click at [733, 327] on span "Try Again" at bounding box center [731, 332] width 43 height 13
click at [1070, 335] on span "Try Again" at bounding box center [1076, 332] width 43 height 13
click at [1067, 515] on span "Try Again" at bounding box center [1076, 515] width 43 height 13
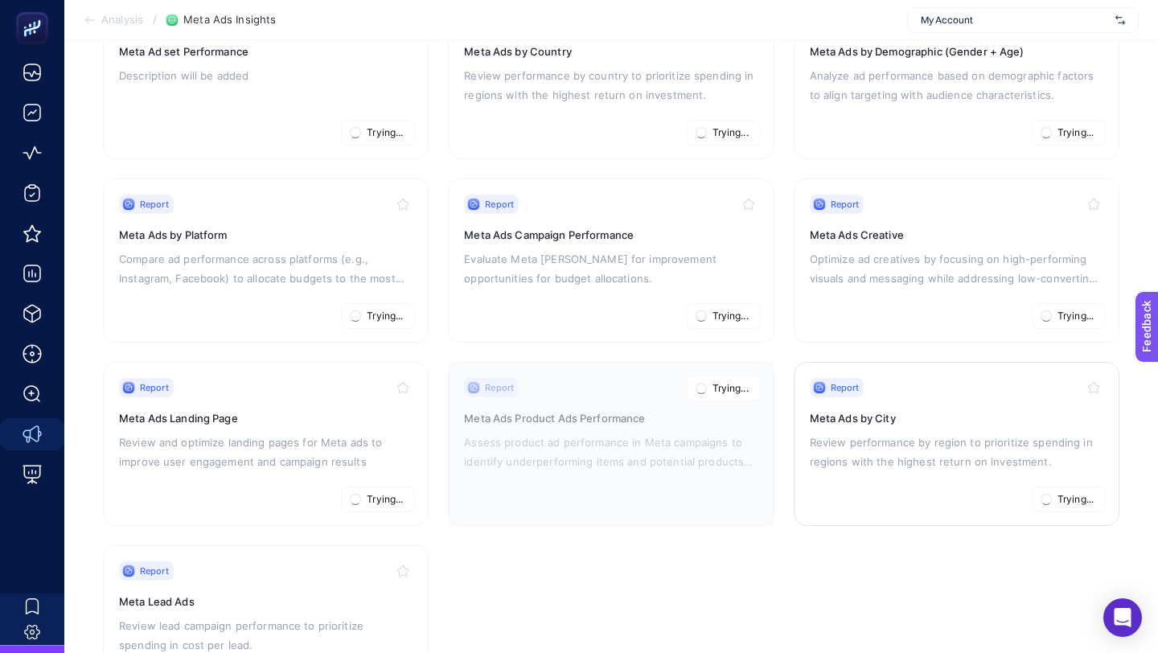
scroll to position [319, 0]
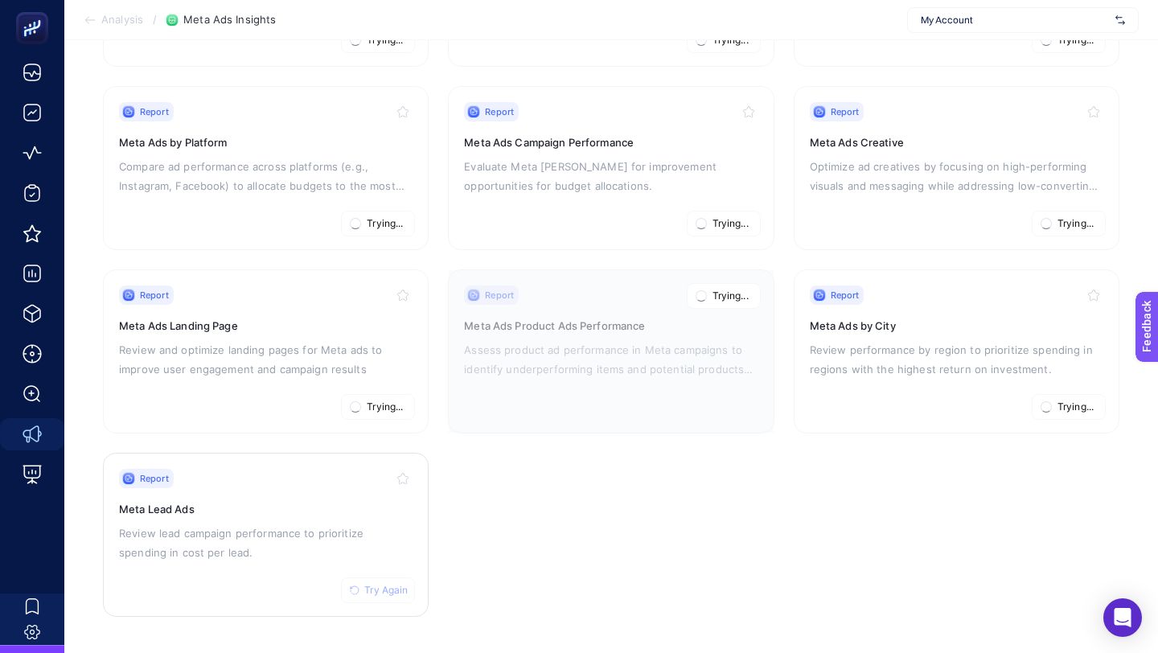
click at [391, 585] on span "Try Again" at bounding box center [385, 590] width 43 height 13
